Goal: Task Accomplishment & Management: Use online tool/utility

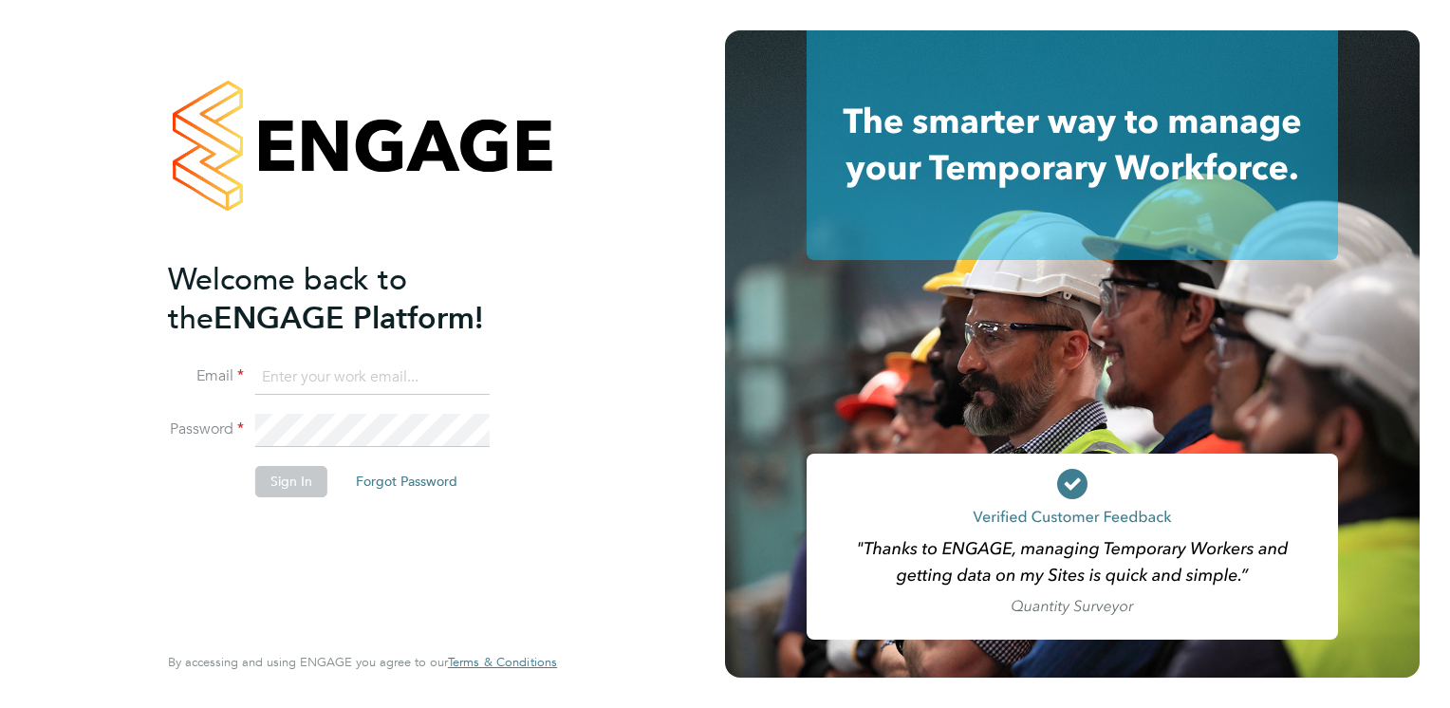
type input "[EMAIL_ADDRESS][PERSON_NAME][DOMAIN_NAME]"
click at [303, 530] on div "Welcome back to the ENGAGE Platform! Email [EMAIL_ADDRESS][PERSON_NAME][DOMAIN_…" at bounding box center [353, 449] width 370 height 378
click at [297, 484] on button "Sign In" at bounding box center [291, 481] width 72 height 30
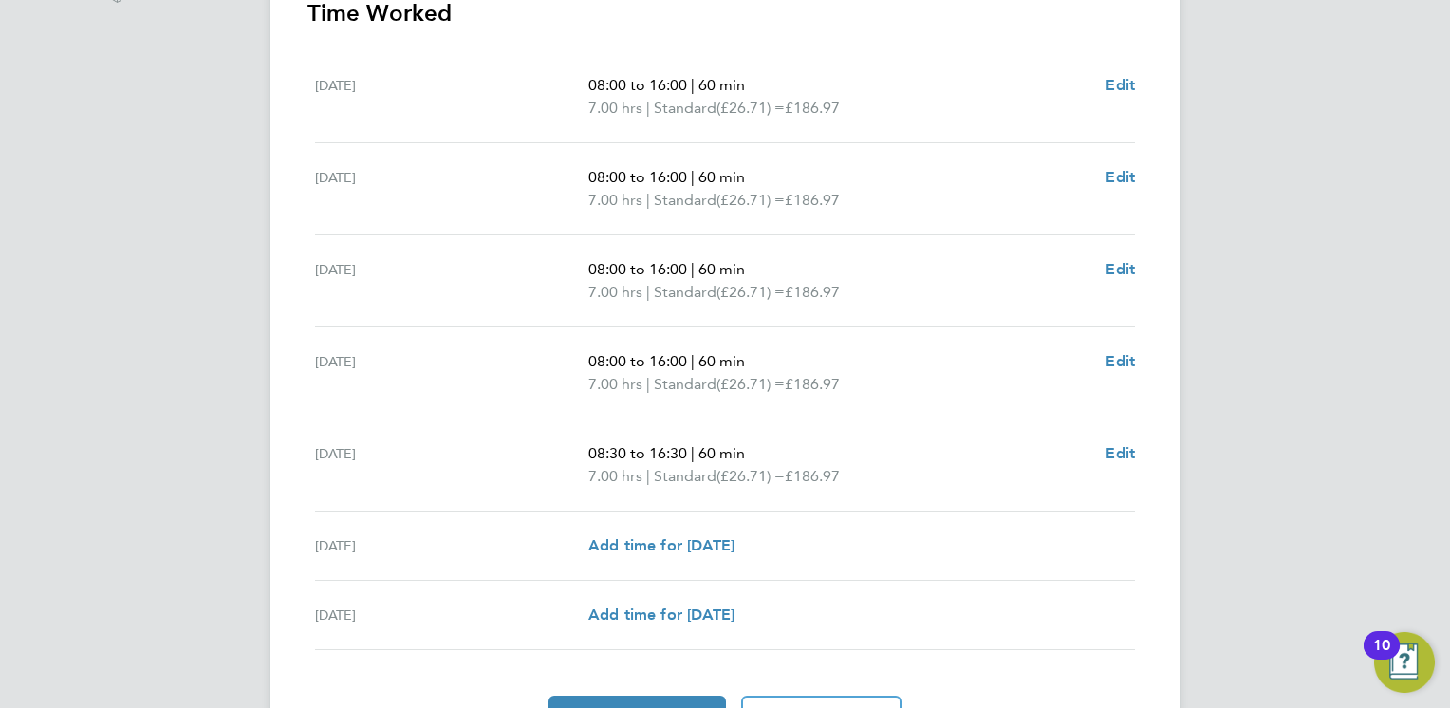
scroll to position [664, 0]
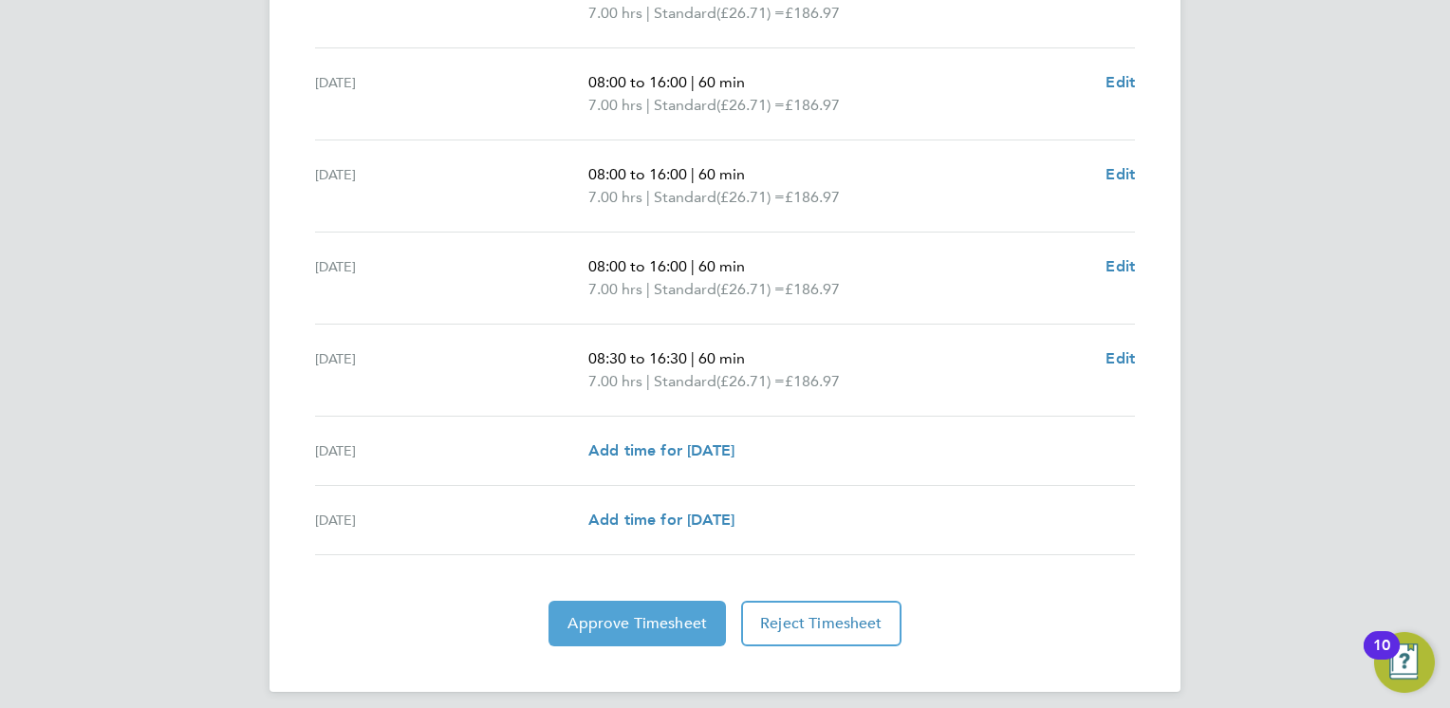
drag, startPoint x: 637, startPoint y: 609, endPoint x: 647, endPoint y: 609, distance: 10.4
click at [637, 609] on button "Approve Timesheet" at bounding box center [636, 624] width 177 height 46
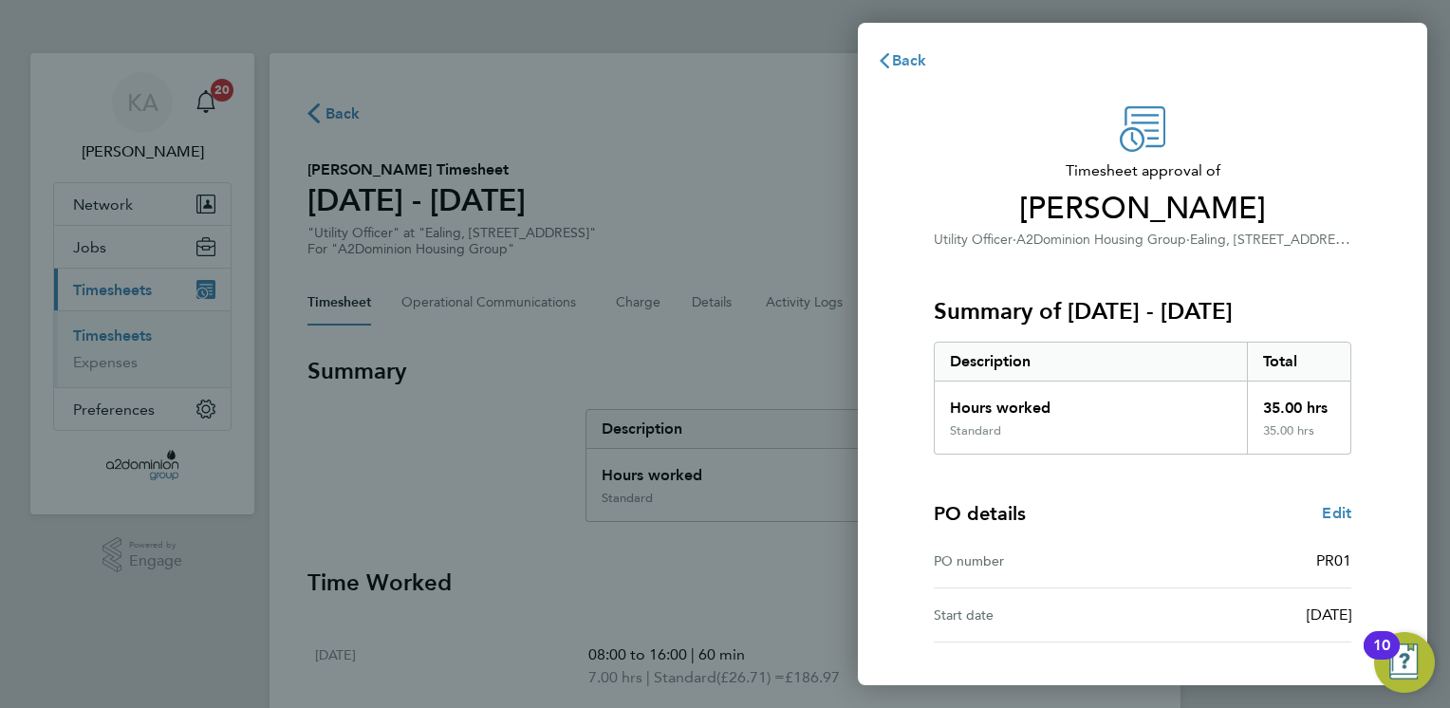
scroll to position [122, 0]
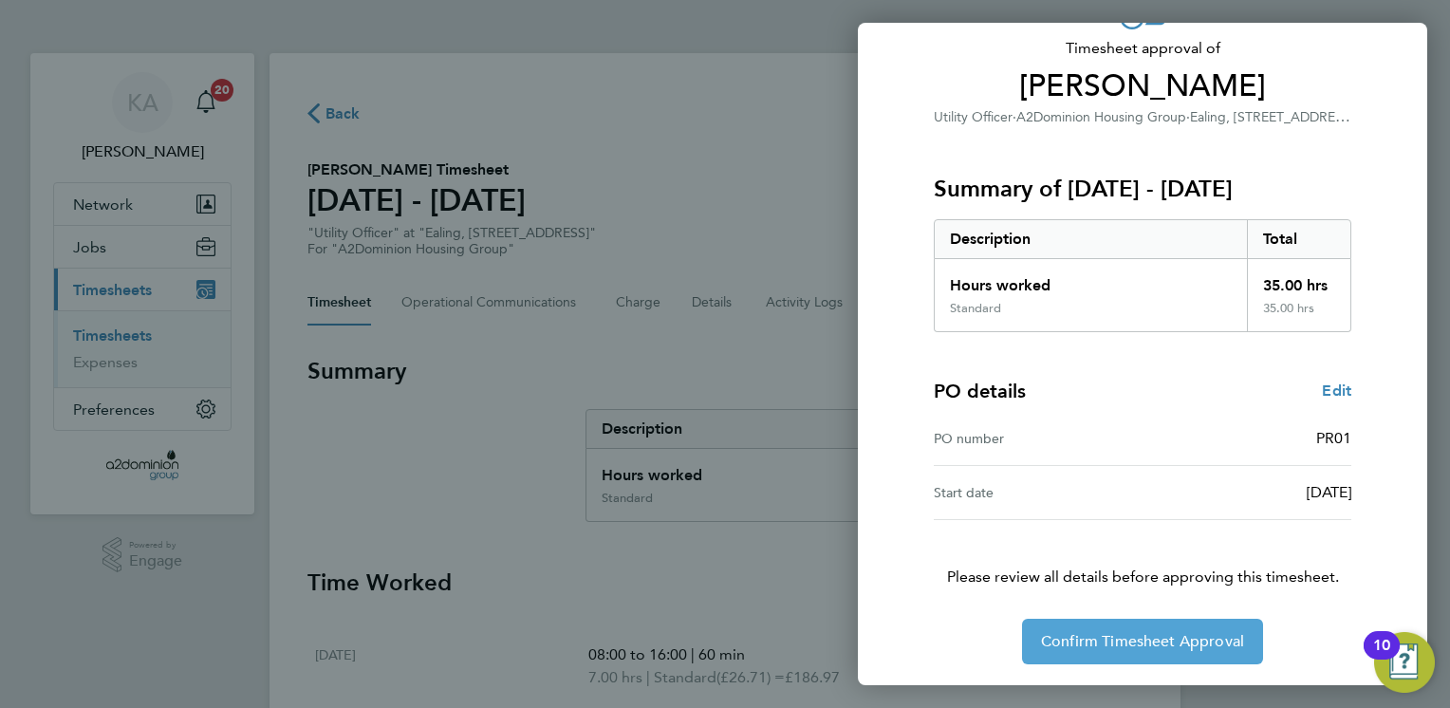
click at [1106, 632] on span "Confirm Timesheet Approval" at bounding box center [1142, 641] width 203 height 19
